Goal: Communication & Community: Answer question/provide support

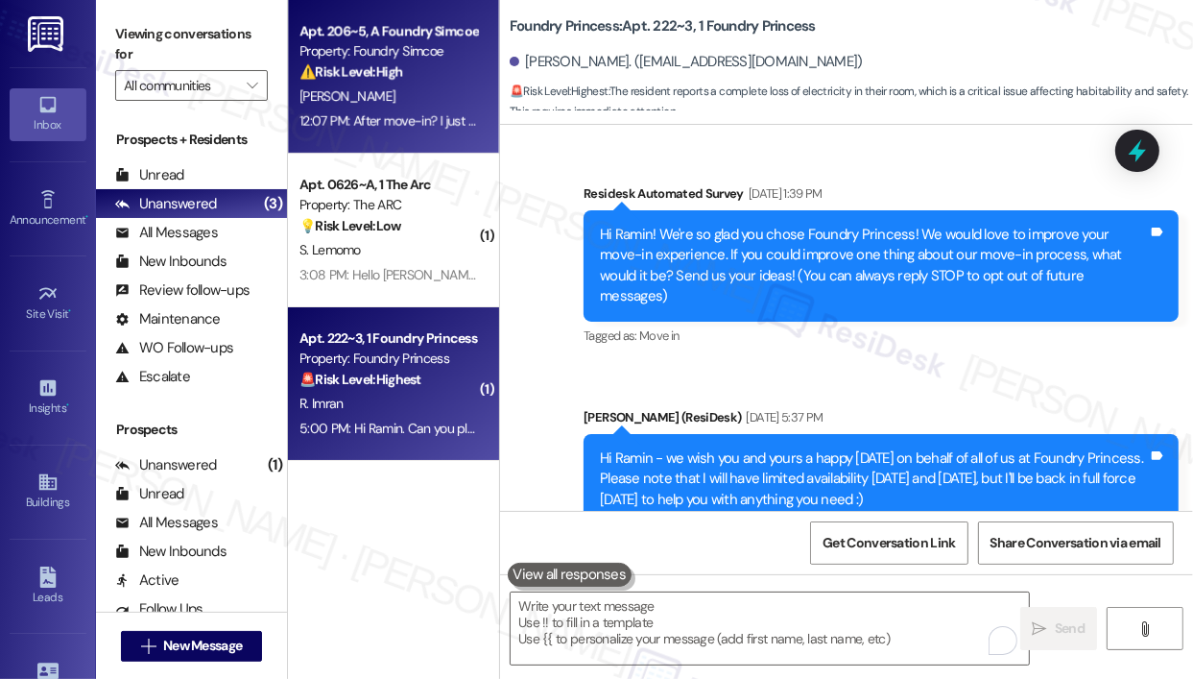
scroll to position [9494, 0]
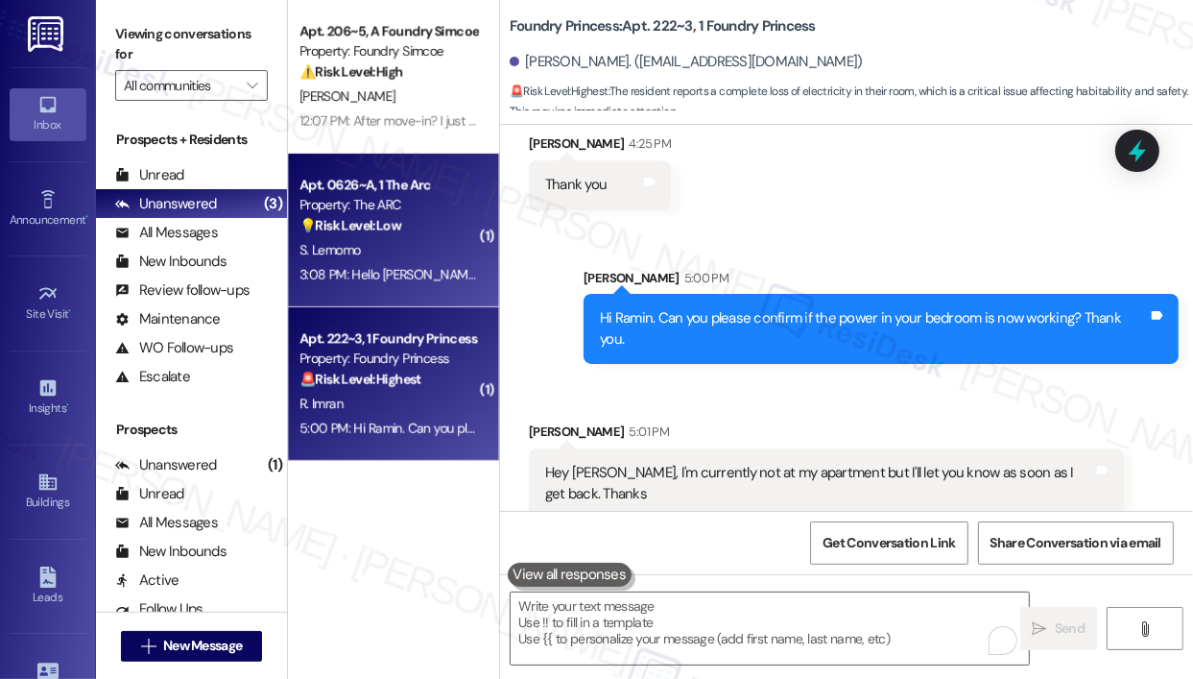
click at [380, 227] on strong "💡 Risk Level: Low" at bounding box center [350, 225] width 102 height 17
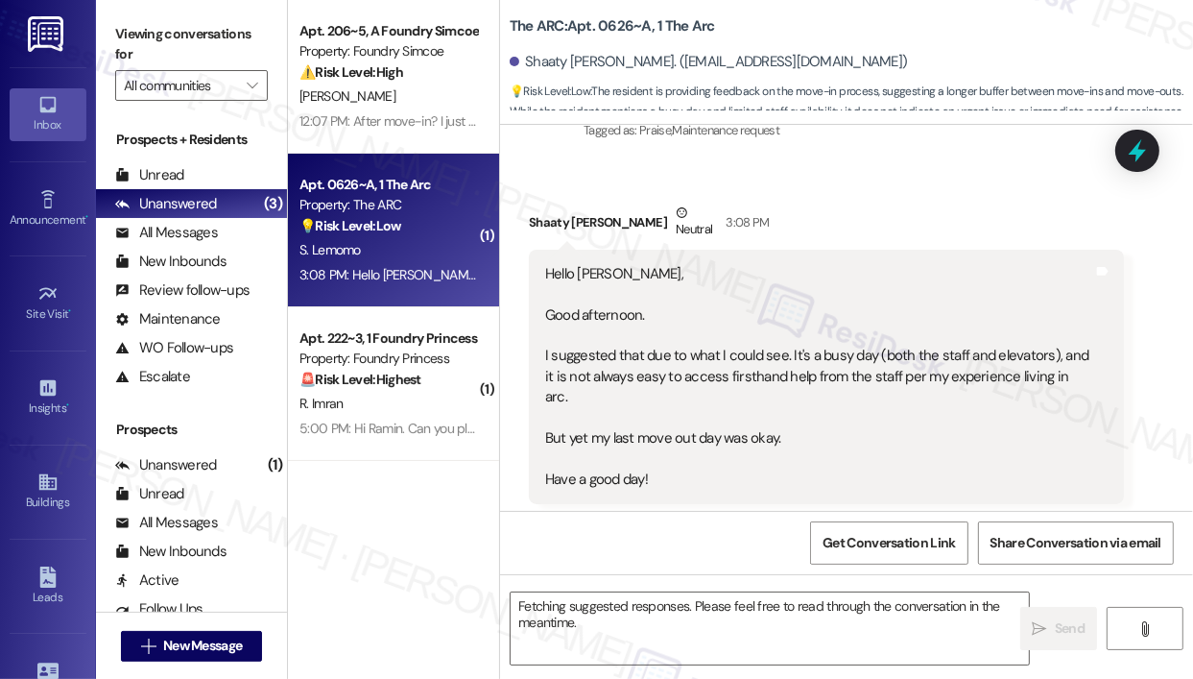
scroll to position [15044, 0]
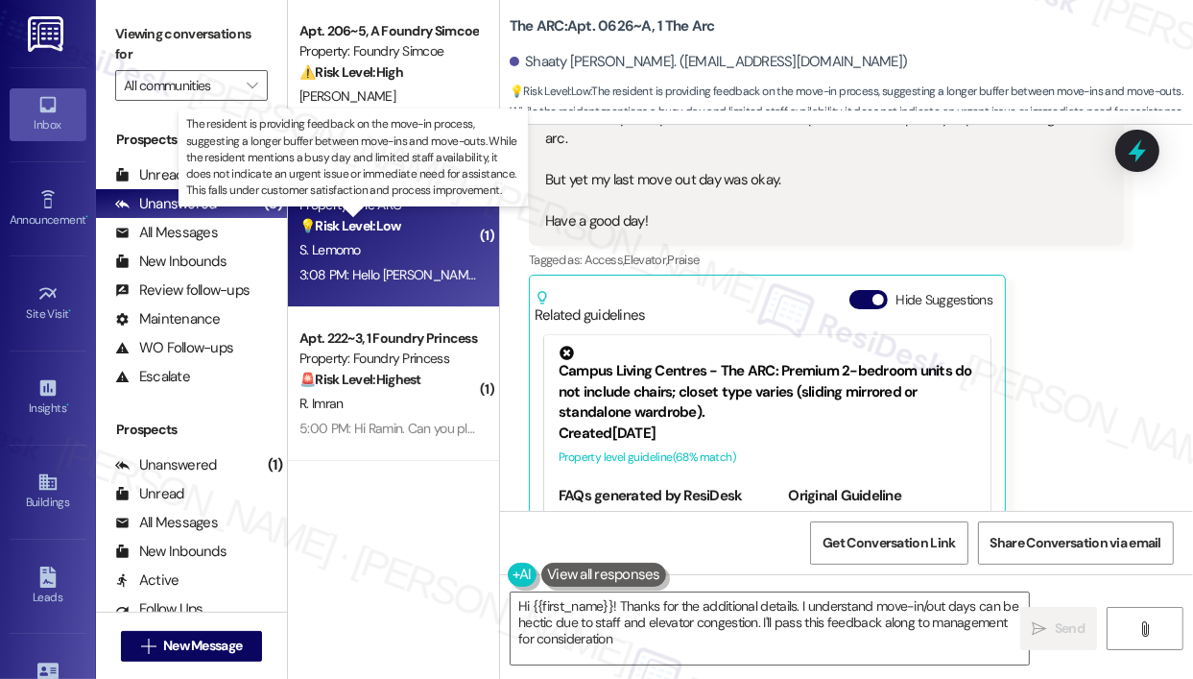
type textarea "Hi {{first_name}}! Thanks for the additional details. I understand move-in/out …"
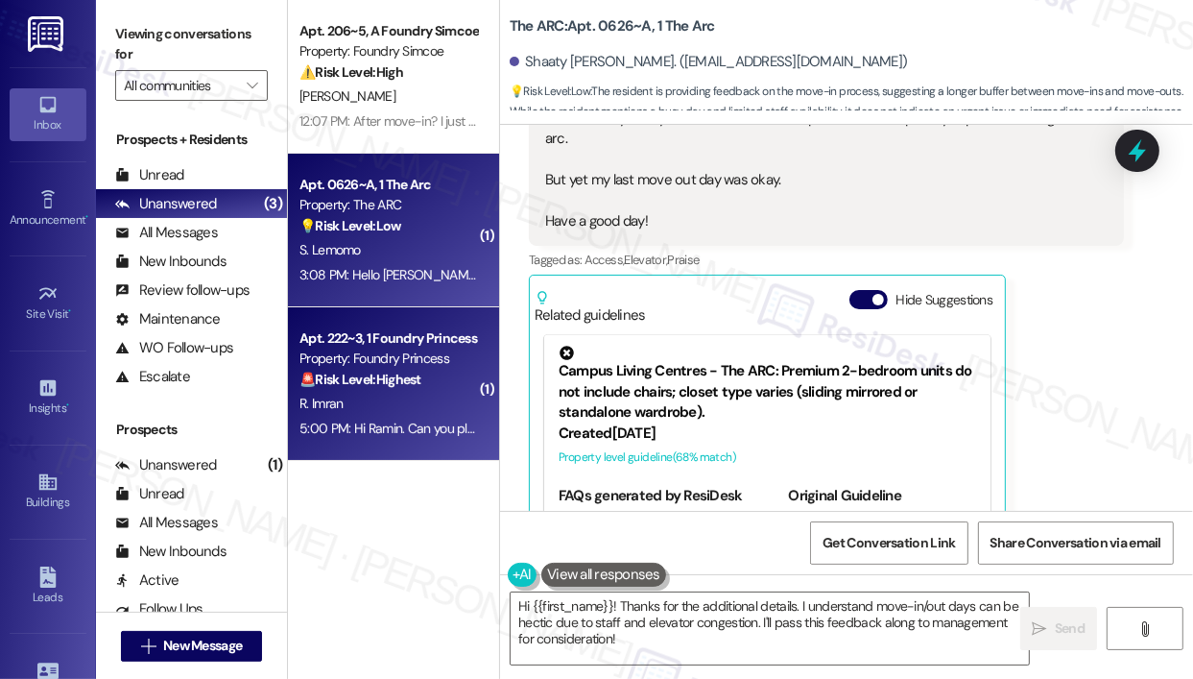
click at [345, 378] on strong "🚨 Risk Level: Highest" at bounding box center [360, 379] width 122 height 17
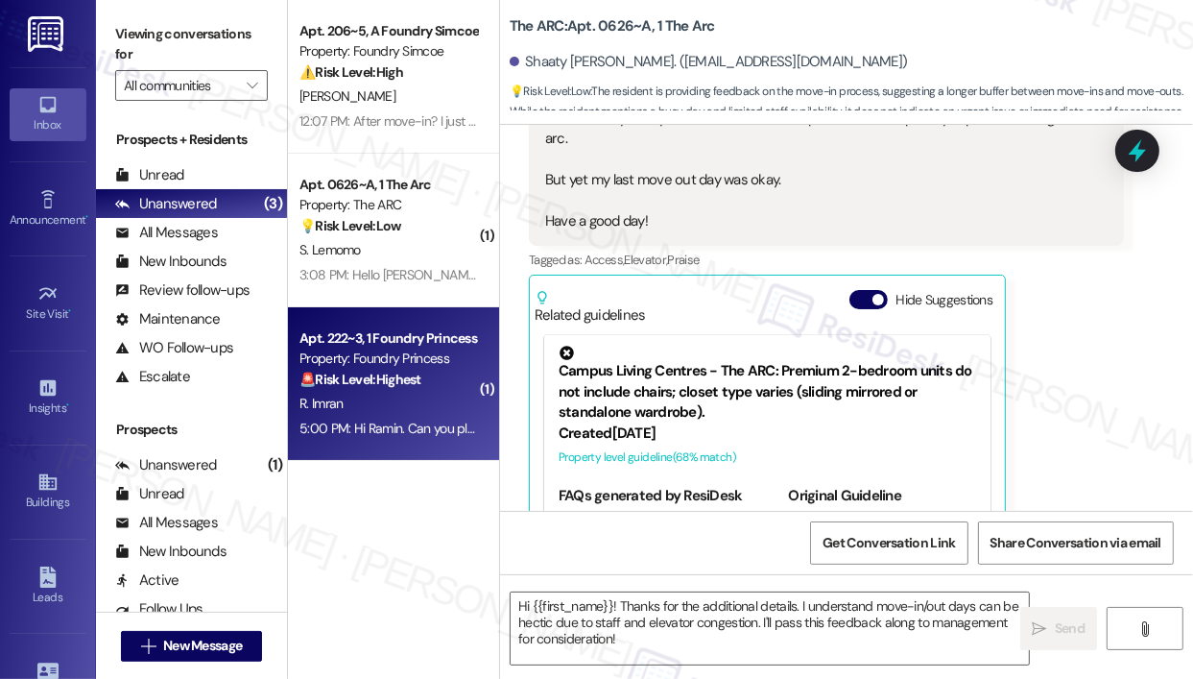
type textarea "Fetching suggested responses. Please feel free to read through the conversation…"
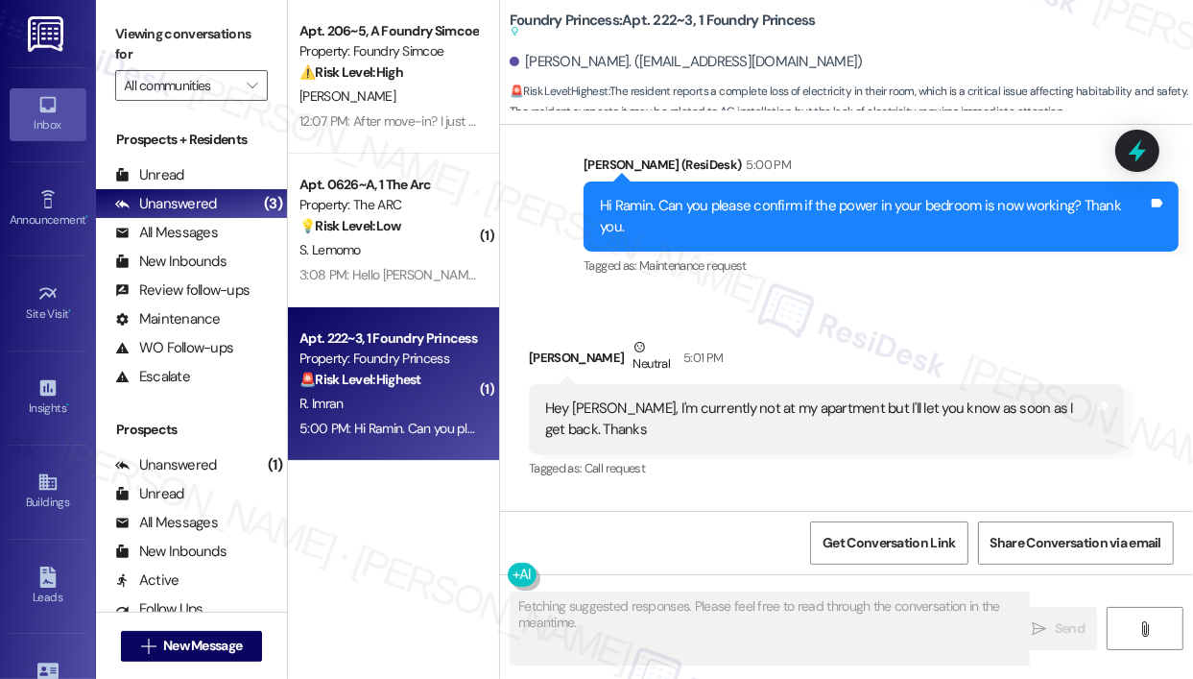
scroll to position [10320, 0]
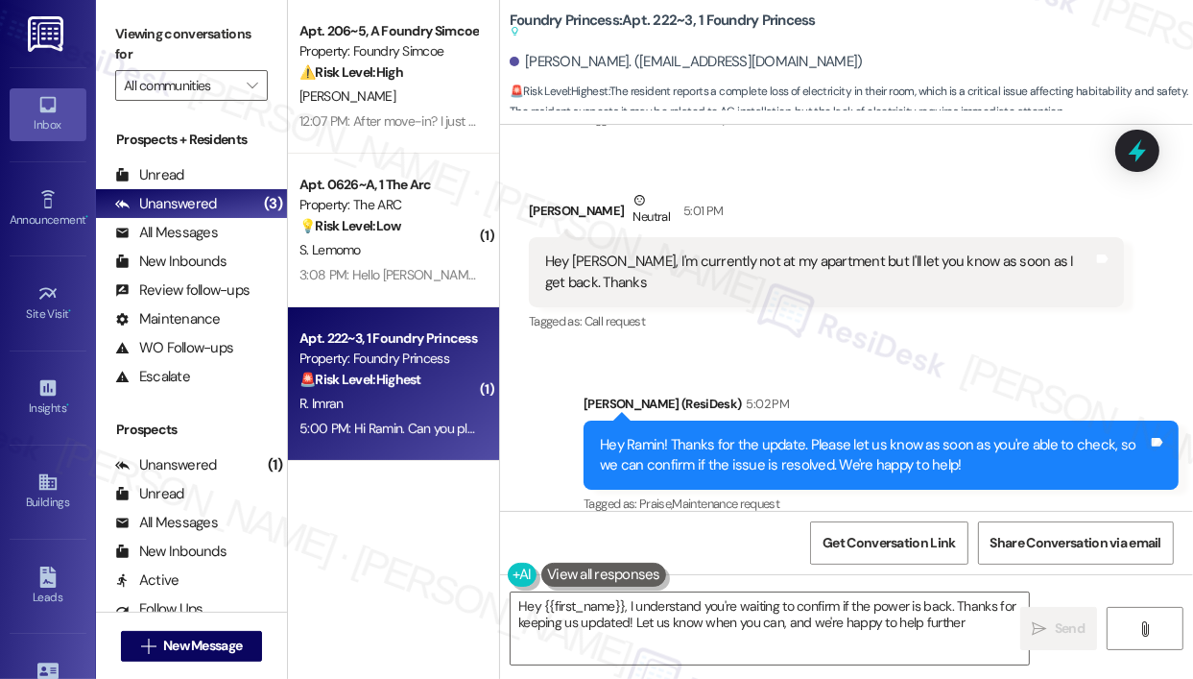
type textarea "Hey {{first_name}}, I understand you're waiting to confirm if the power is back…"
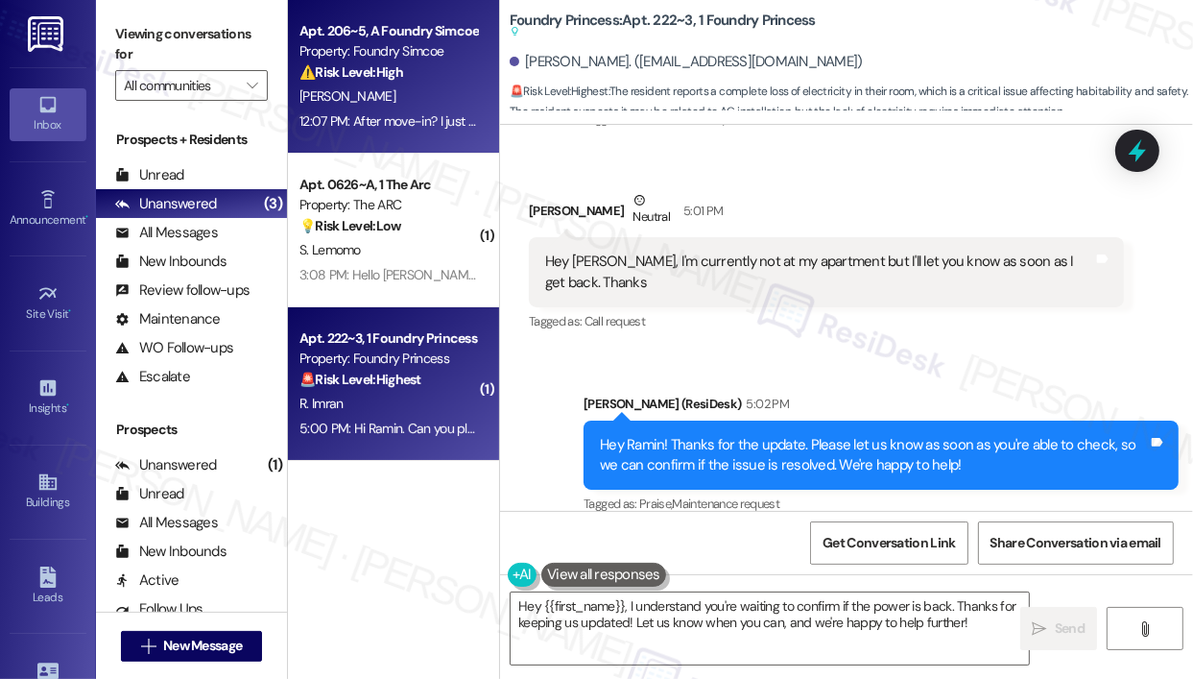
click at [489, 96] on div "Apt. 206~5, A Foundry Simcoe Property: Foundry Simcoe ⚠️ Risk Level: High The r…" at bounding box center [393, 77] width 211 height 154
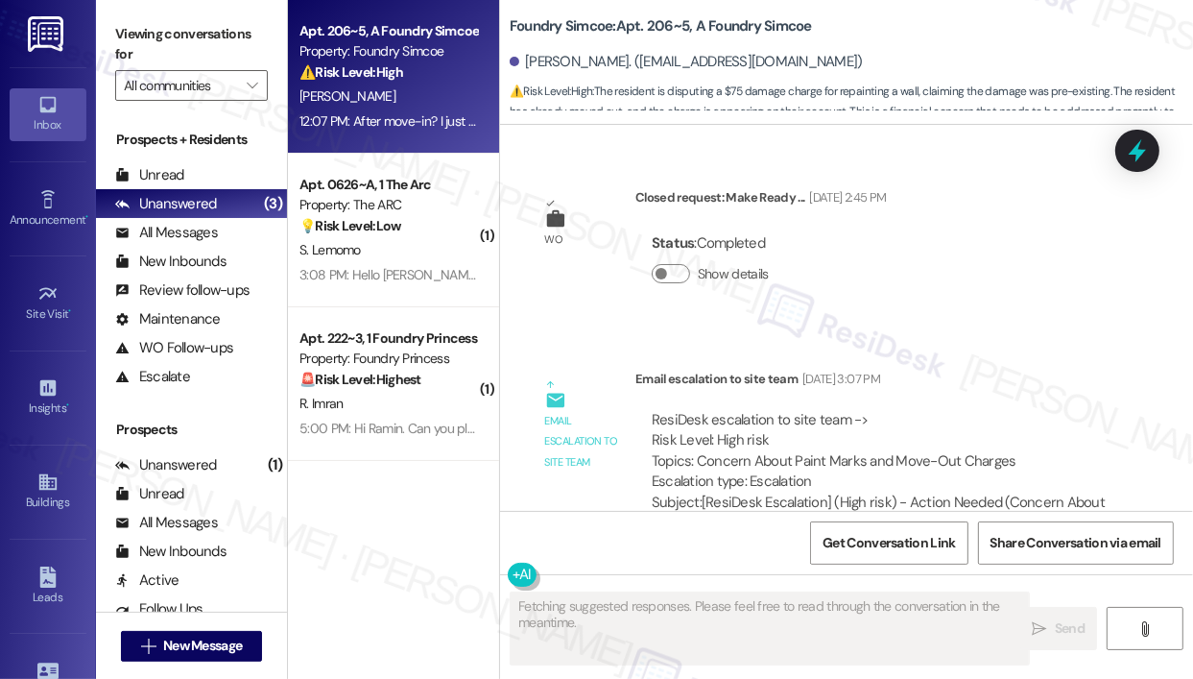
scroll to position [7708, 0]
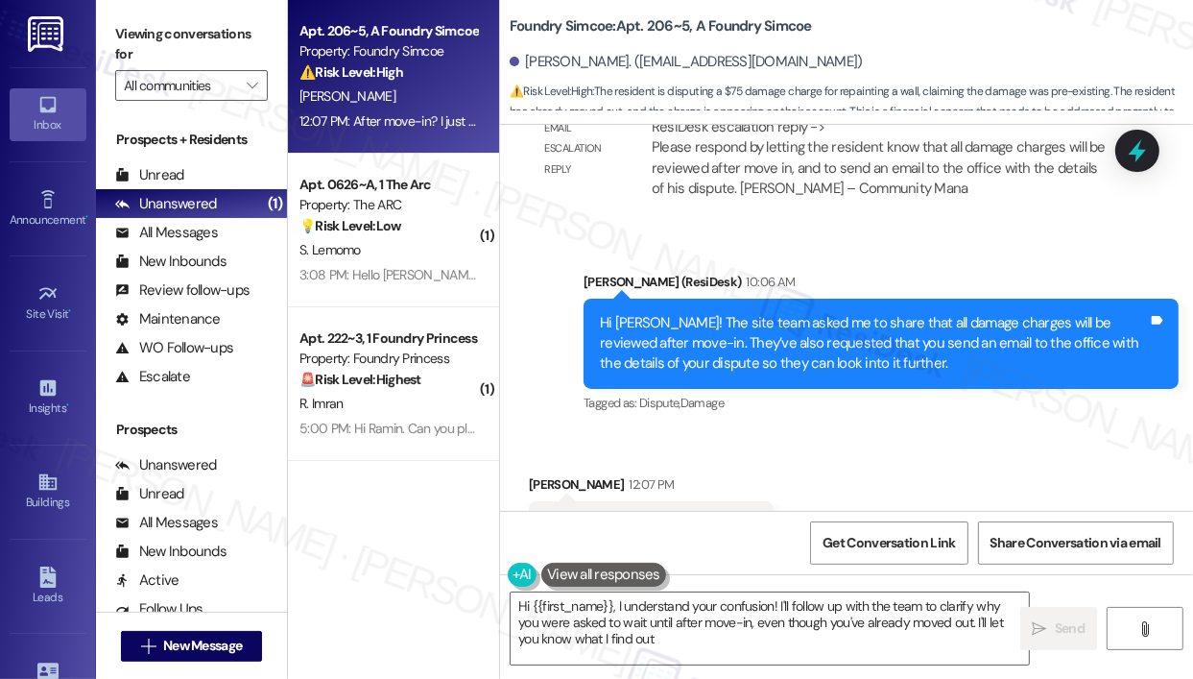
type textarea "Hi {{first_name}}, I understand your confusion! I'll follow up with the team to…"
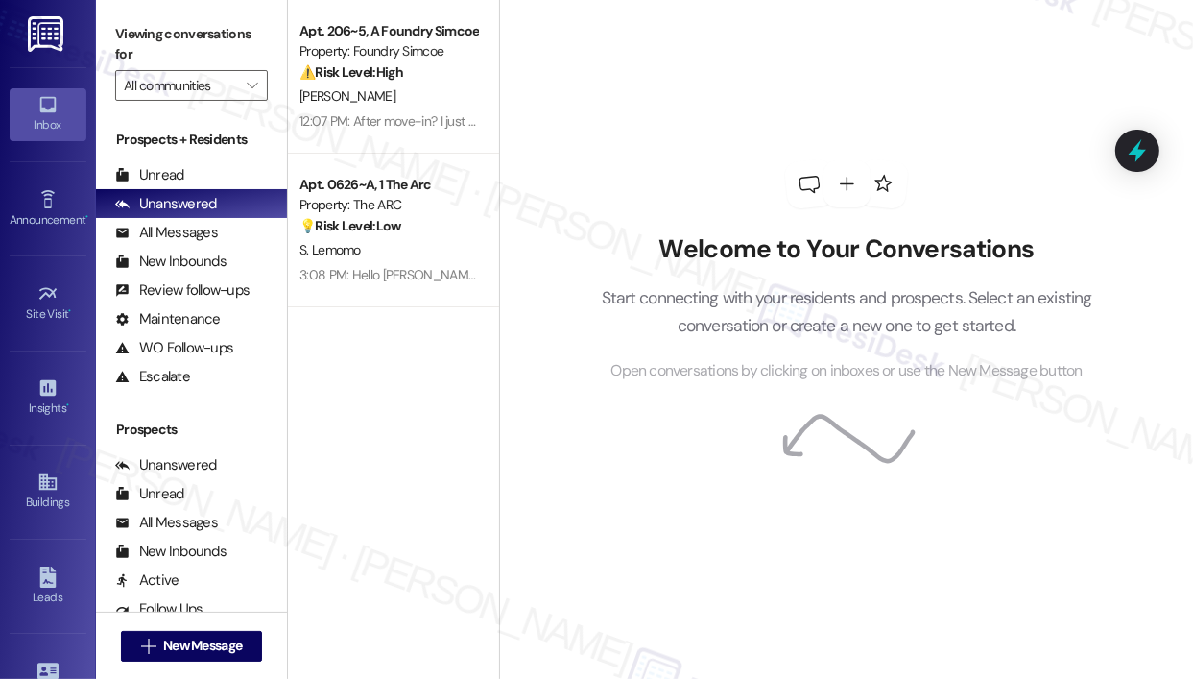
click at [994, 533] on div "Welcome to Your Conversations Start connecting with your residents and prospect…" at bounding box center [847, 271] width 576 height 543
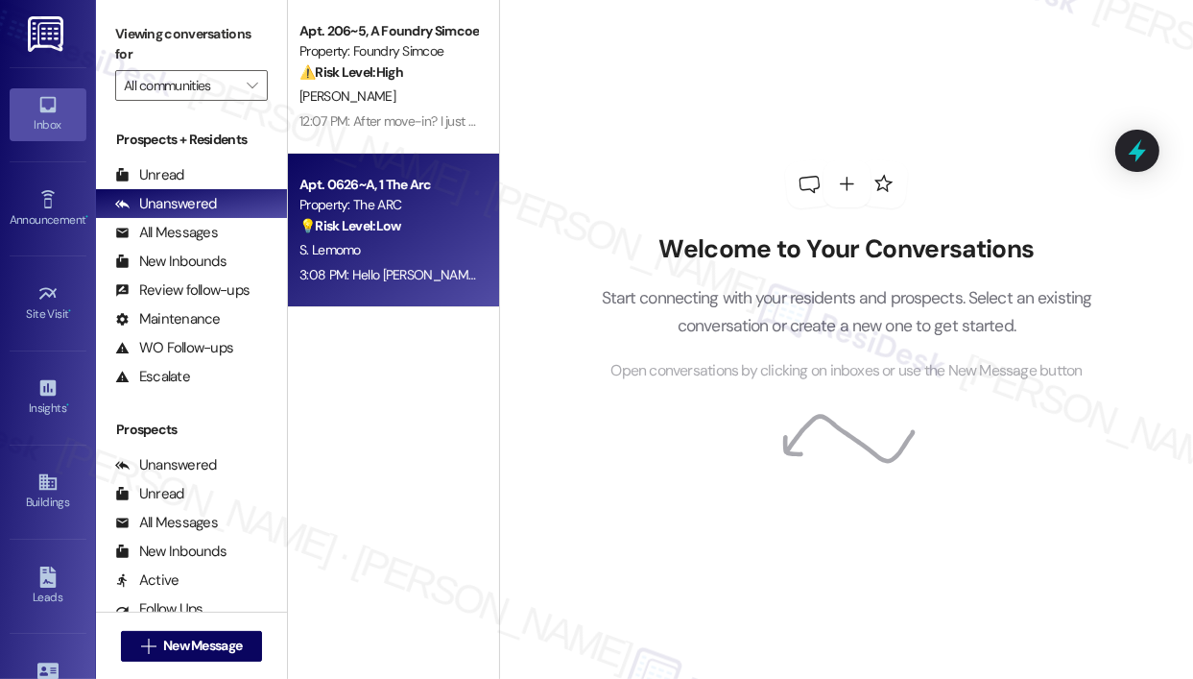
click at [413, 210] on div "Property: The ARC" at bounding box center [388, 205] width 178 height 20
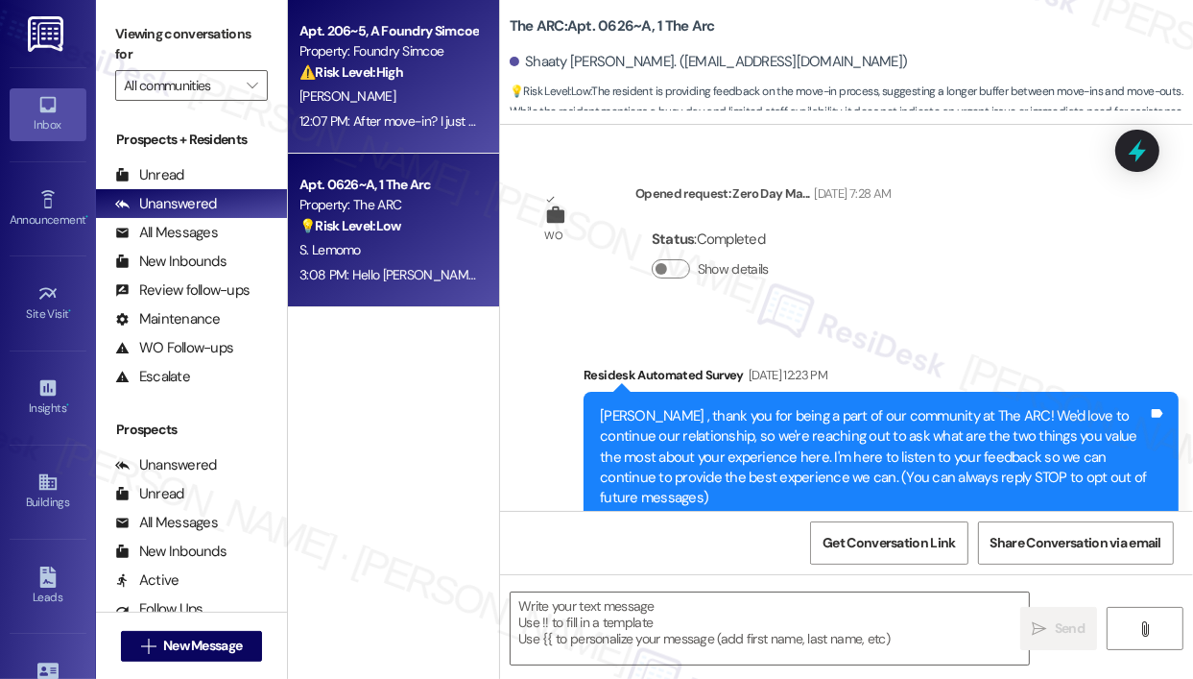
click at [374, 71] on strong "⚠️ Risk Level: High" at bounding box center [351, 71] width 104 height 17
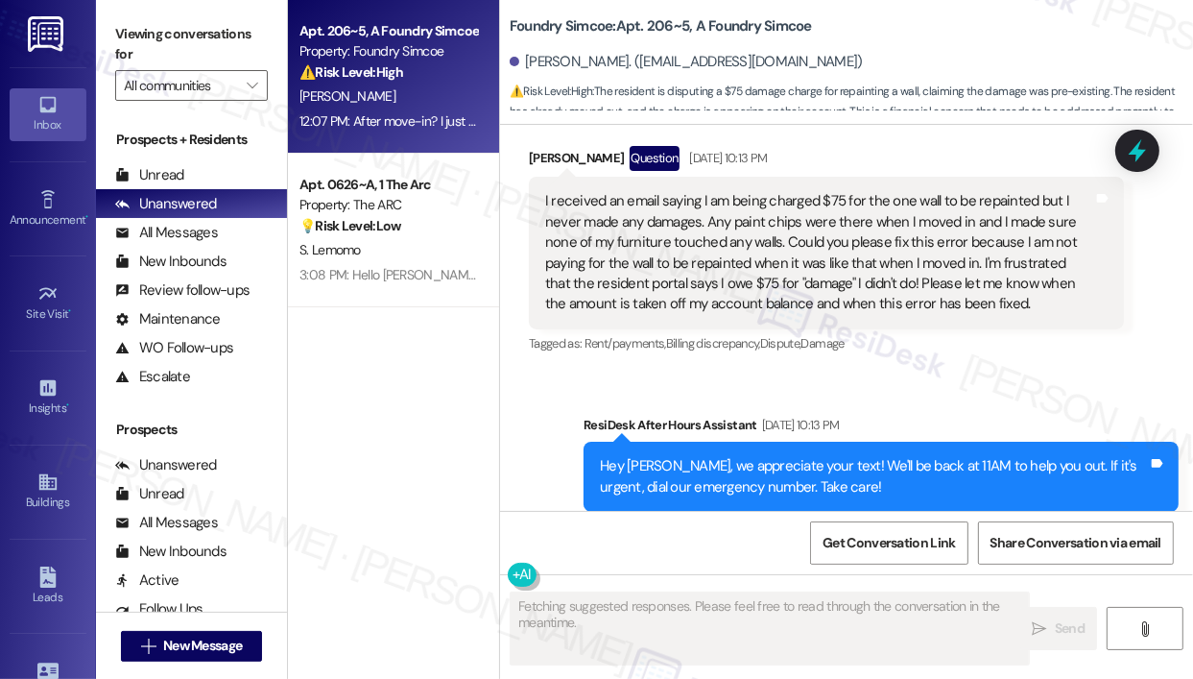
scroll to position [7708, 0]
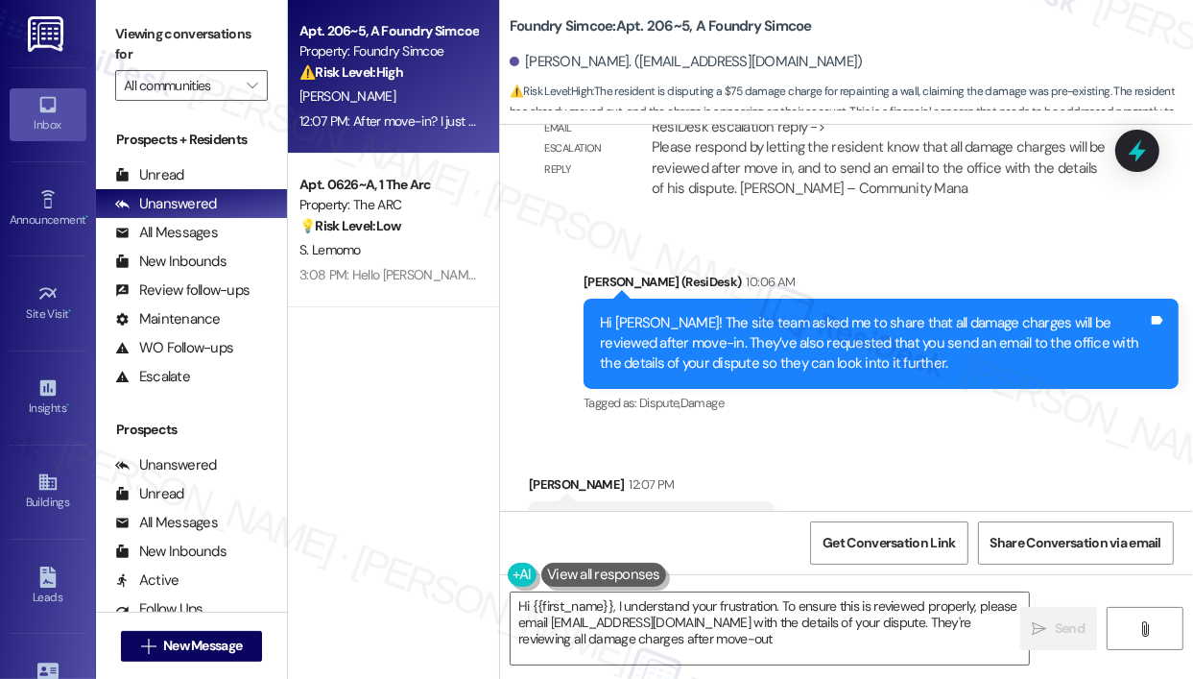
type textarea "Hi {{first_name}}, I understand your frustration. To ensure this is reviewed pr…"
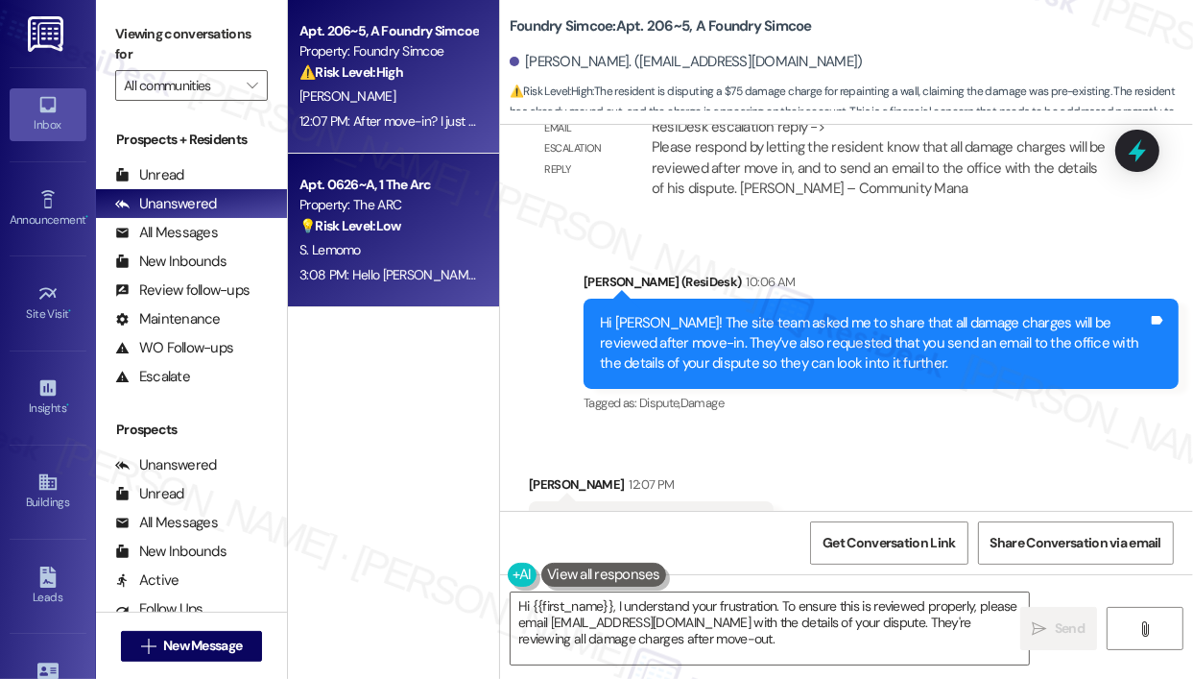
click at [383, 195] on div "Property: The ARC" at bounding box center [388, 205] width 178 height 20
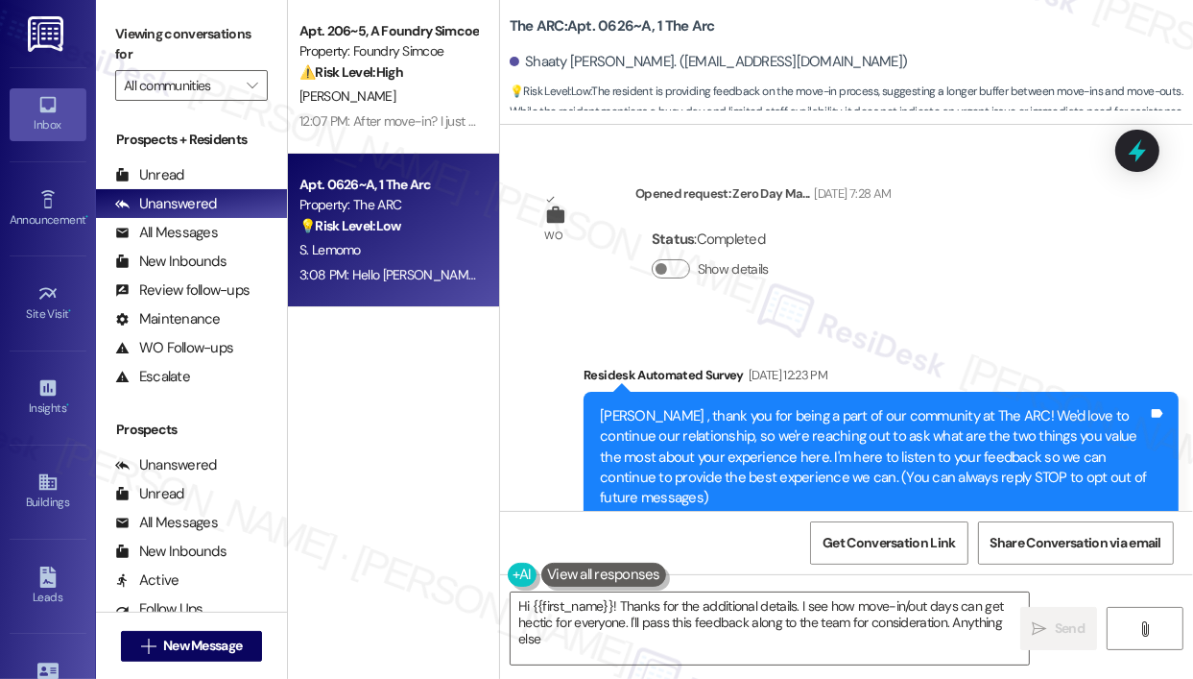
scroll to position [15044, 0]
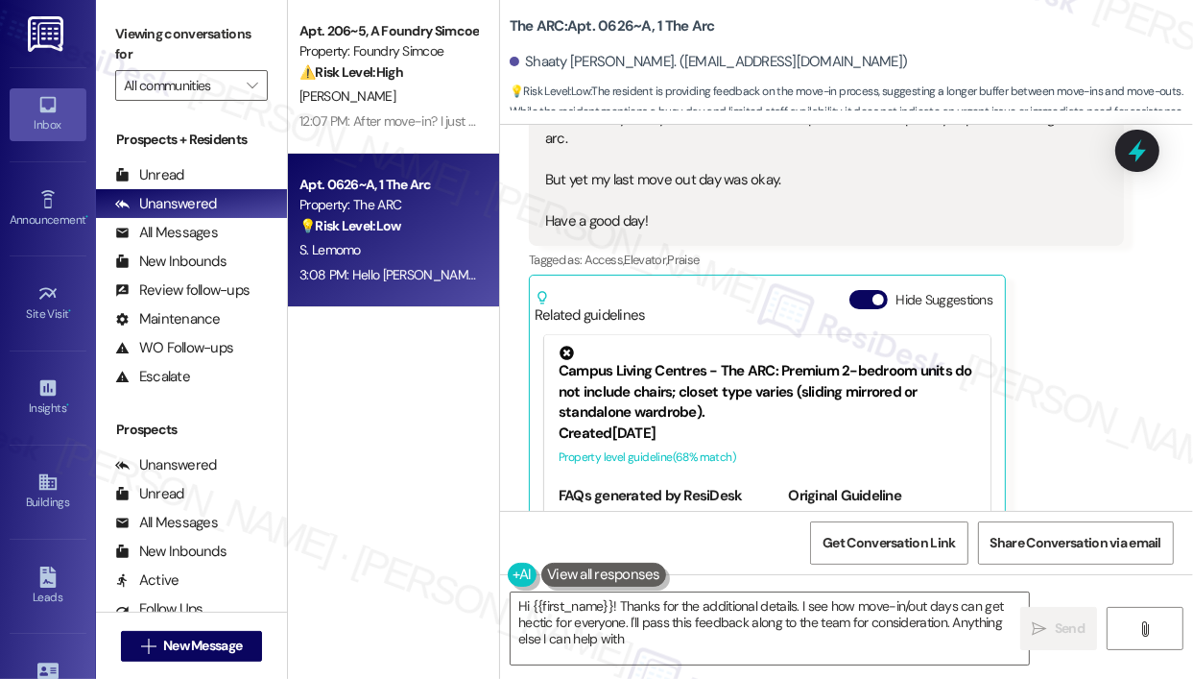
type textarea "Hi {{first_name}}! Thanks for the additional details. I see how move-in/out day…"
